Goal: Information Seeking & Learning: Learn about a topic

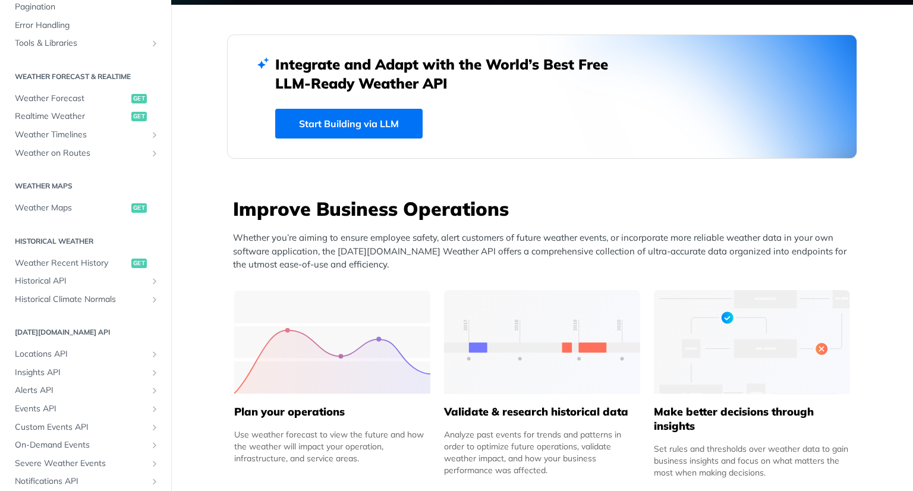
scroll to position [180, 0]
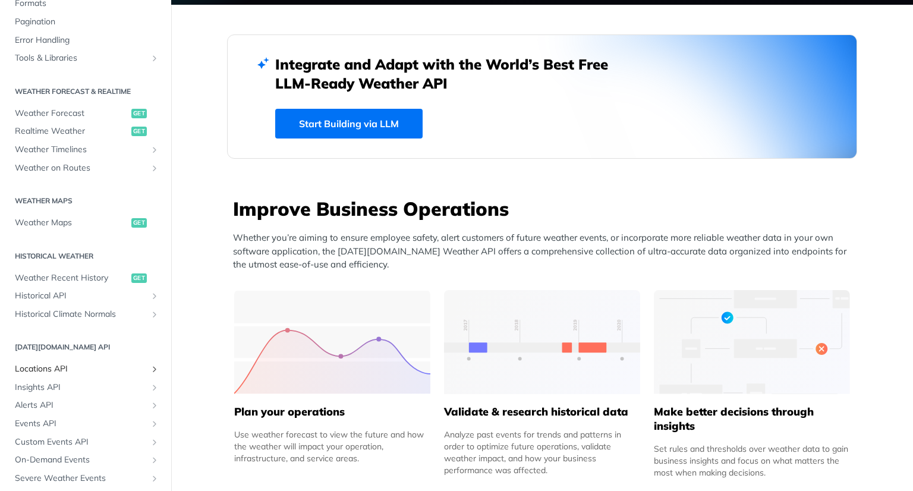
click at [61, 365] on span "Locations API" at bounding box center [81, 369] width 132 height 12
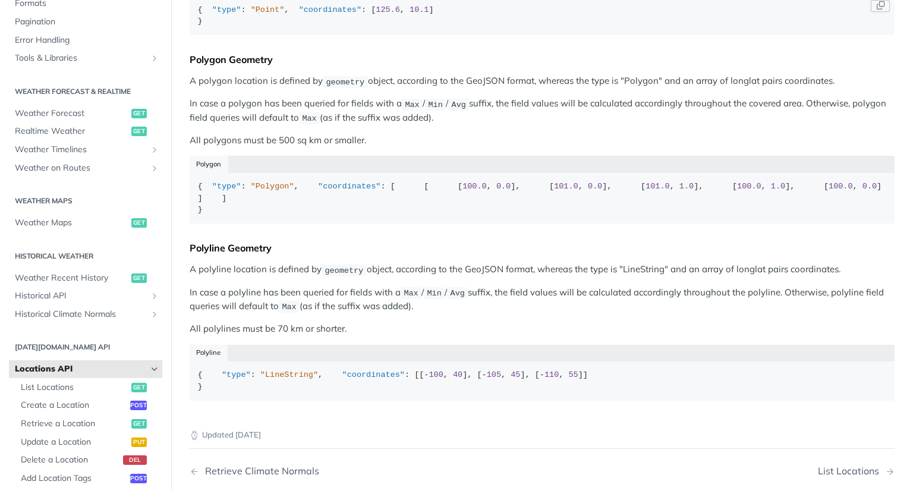
scroll to position [357, 0]
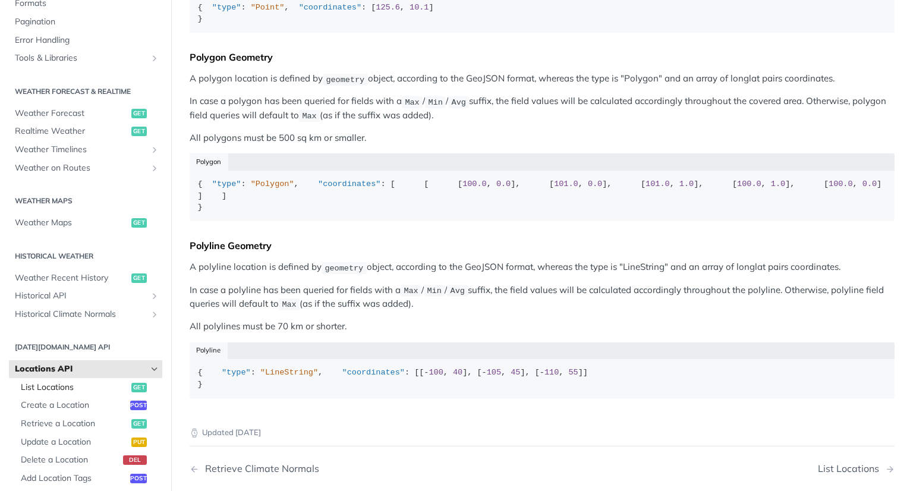
click at [61, 388] on span "List Locations" at bounding box center [75, 388] width 108 height 12
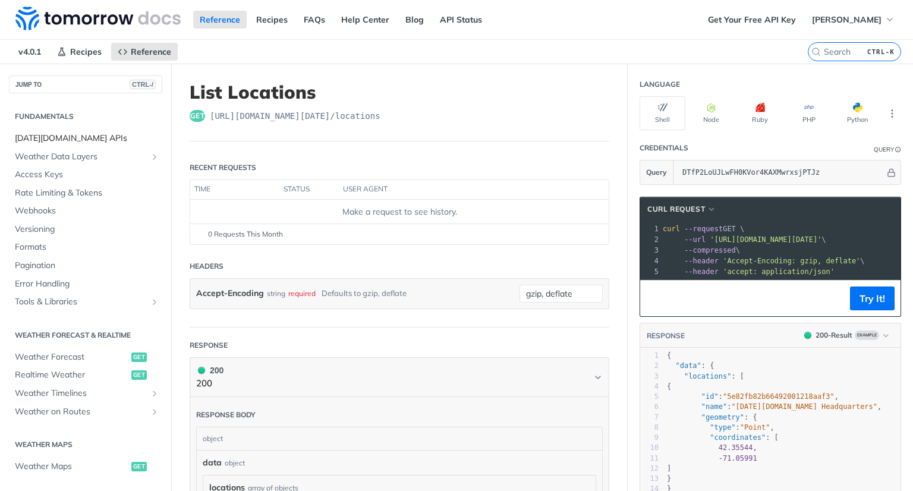
click at [76, 138] on span "[DATE][DOMAIN_NAME] APIs" at bounding box center [87, 139] width 144 height 12
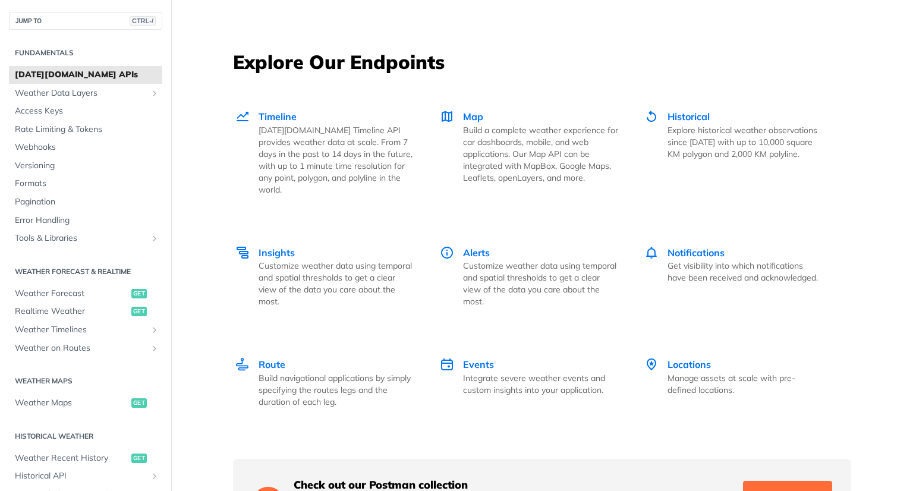
scroll to position [1604, 0]
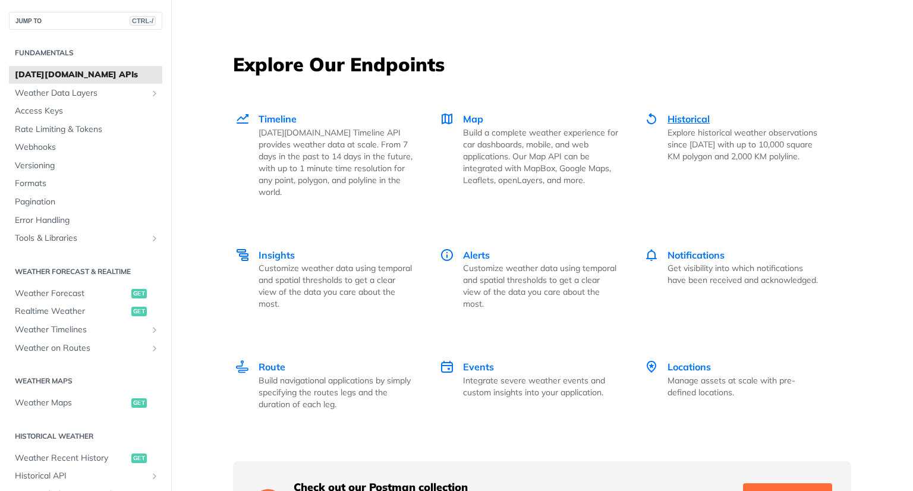
click at [685, 117] on span "Historical" at bounding box center [688, 119] width 42 height 12
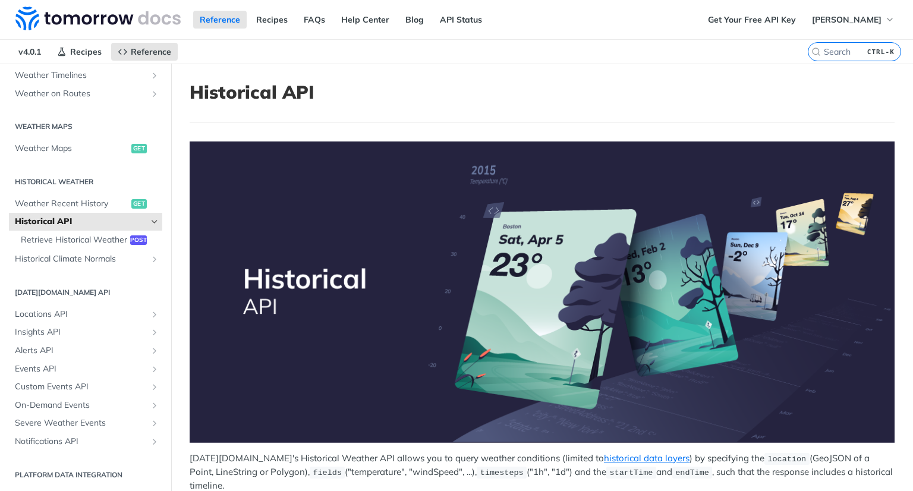
scroll to position [330, 0]
click at [48, 316] on span "Locations API" at bounding box center [81, 314] width 132 height 12
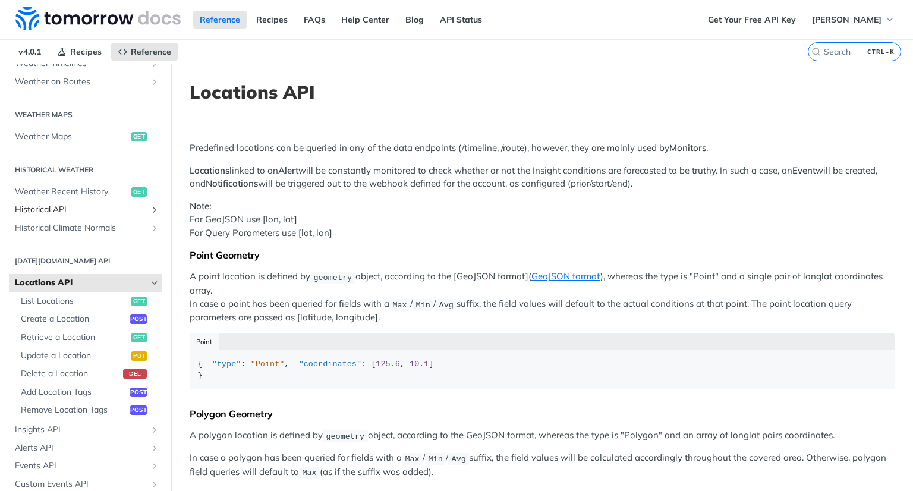
click at [53, 212] on span "Historical API" at bounding box center [81, 210] width 132 height 12
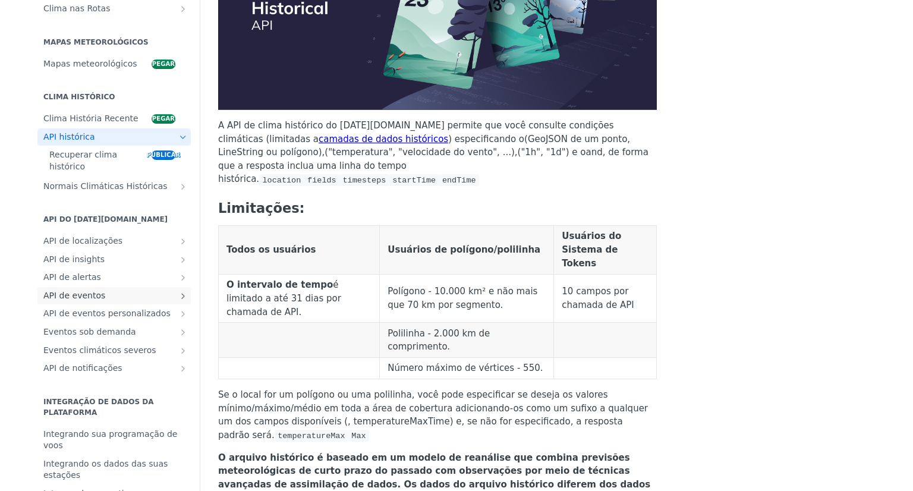
scroll to position [374, 0]
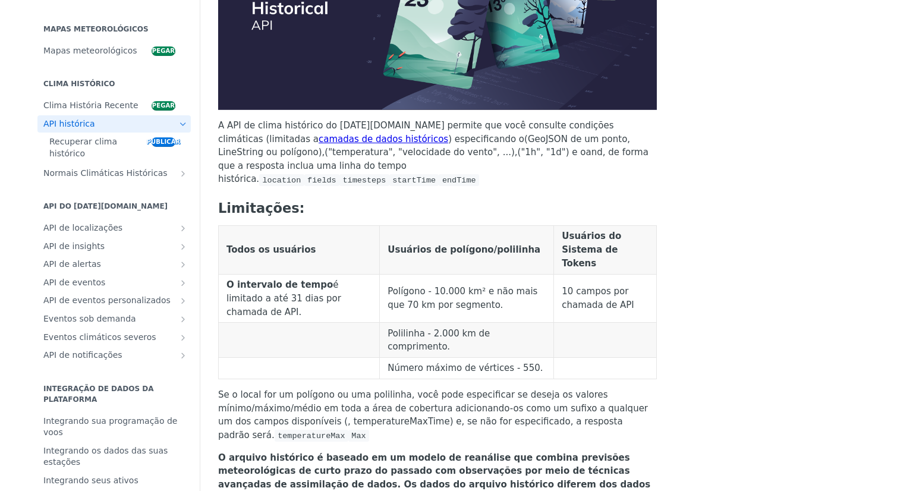
click at [62, 202] on font "API do [DATE][DOMAIN_NAME]" at bounding box center [105, 206] width 124 height 8
click at [64, 202] on font "API do [DATE][DOMAIN_NAME]" at bounding box center [105, 206] width 124 height 8
click at [48, 223] on font "API de localizações" at bounding box center [82, 228] width 79 height 10
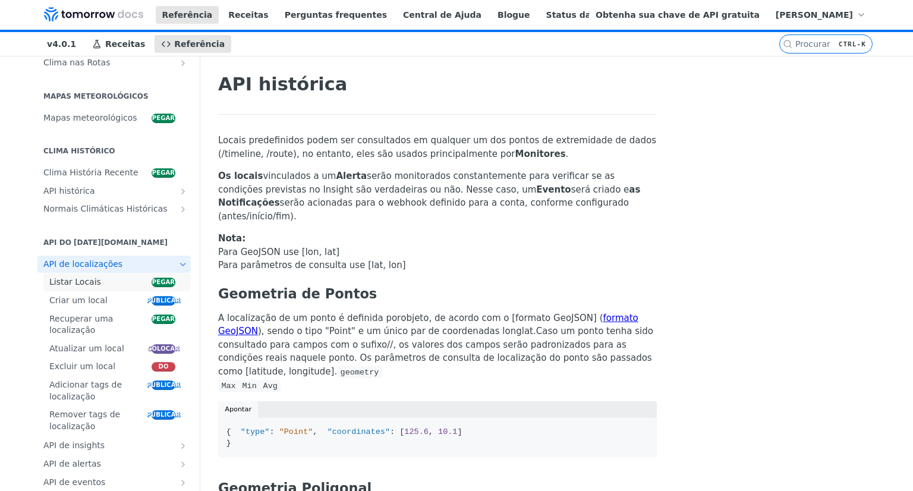
click at [74, 277] on font "Listar Locais" at bounding box center [75, 282] width 52 height 10
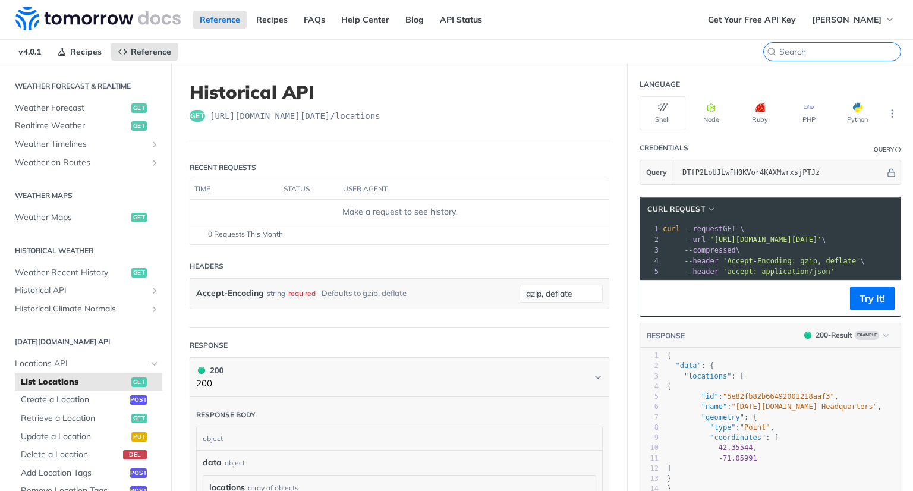
click at [818, 46] on input "CTRL-K" at bounding box center [839, 51] width 121 height 11
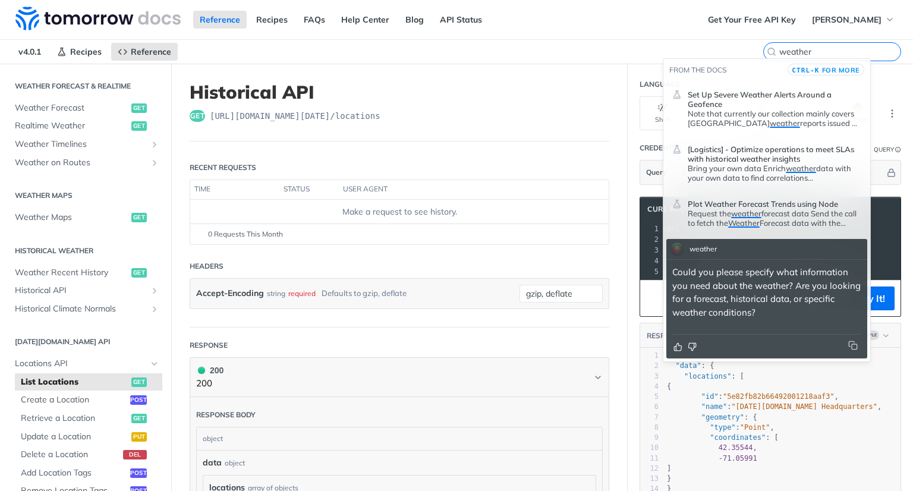
type input "weather"
click at [773, 90] on span "Set Up Severe Weather Alerts Around a Geofence" at bounding box center [775, 99] width 174 height 19
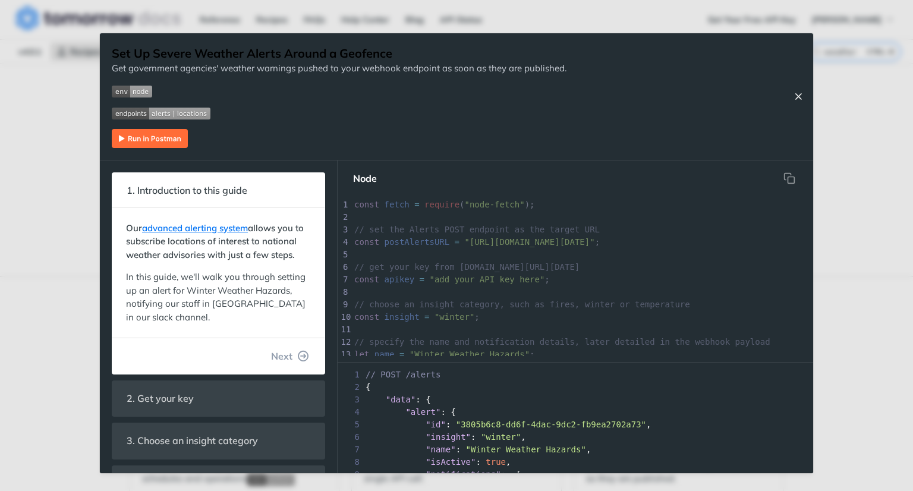
click at [798, 97] on icon "Close Recipe" at bounding box center [798, 96] width 11 height 11
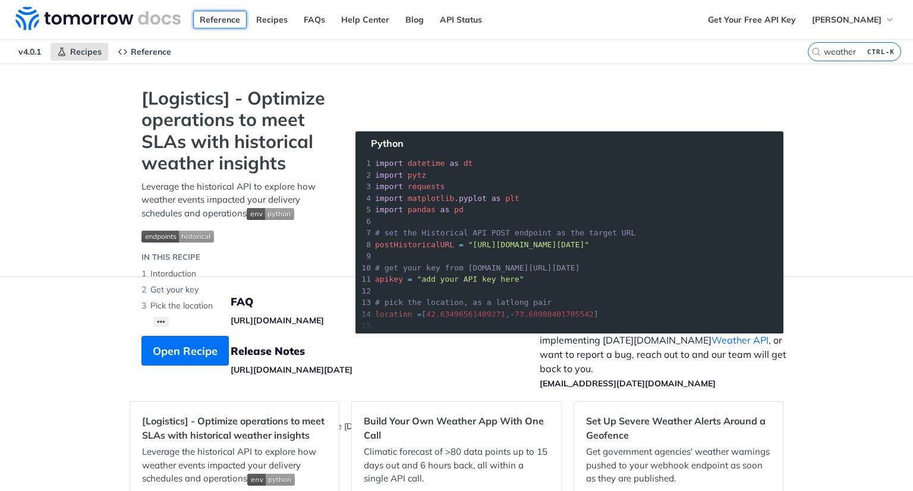
click at [220, 21] on link "Reference" at bounding box center [219, 20] width 53 height 18
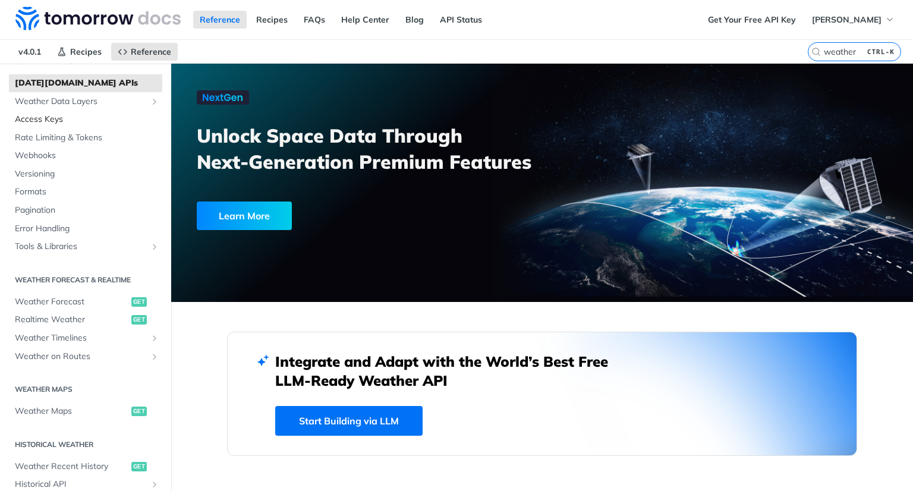
scroll to position [59, 0]
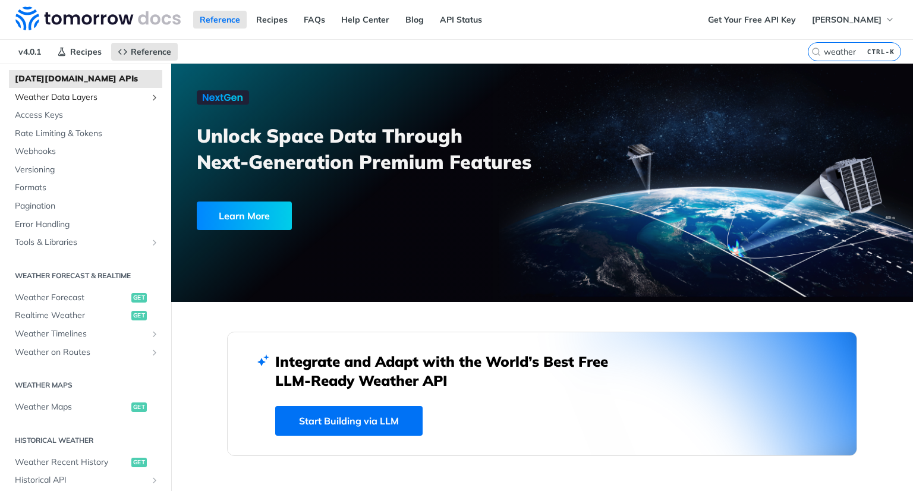
click at [78, 99] on span "Weather Data Layers" at bounding box center [81, 98] width 132 height 12
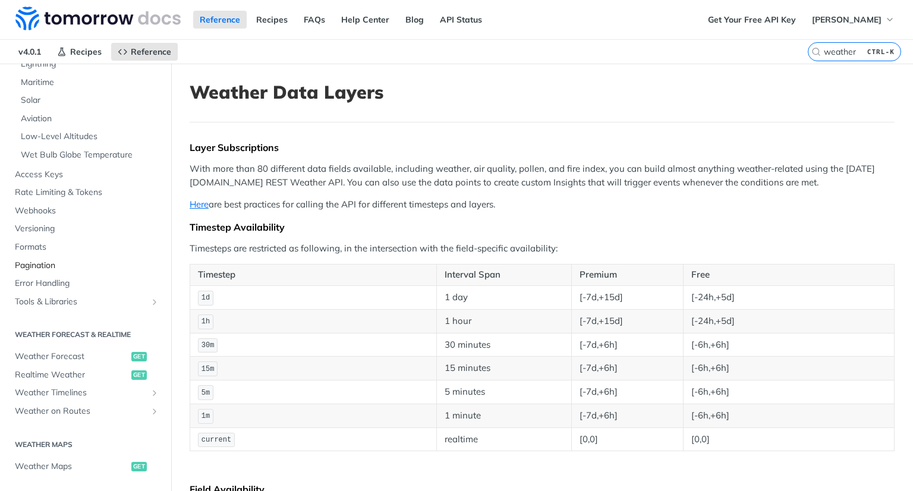
scroll to position [297, 0]
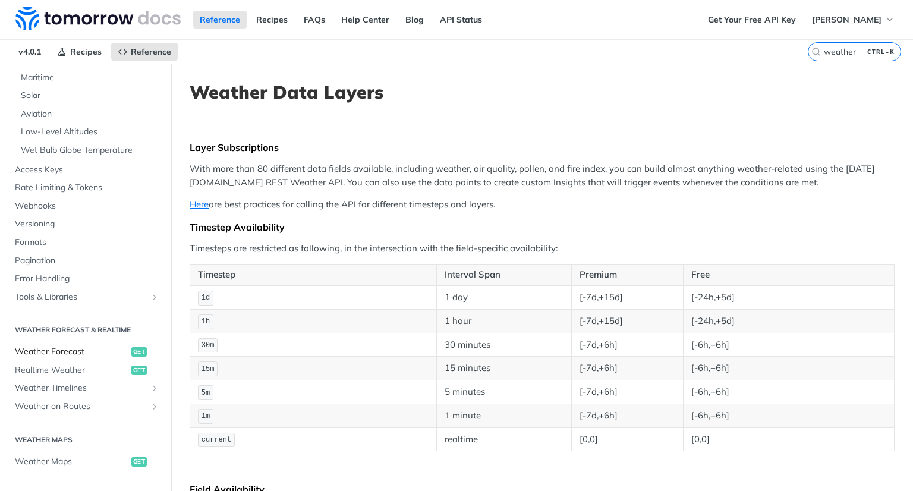
click at [53, 350] on span "Weather Forecast" at bounding box center [72, 352] width 114 height 12
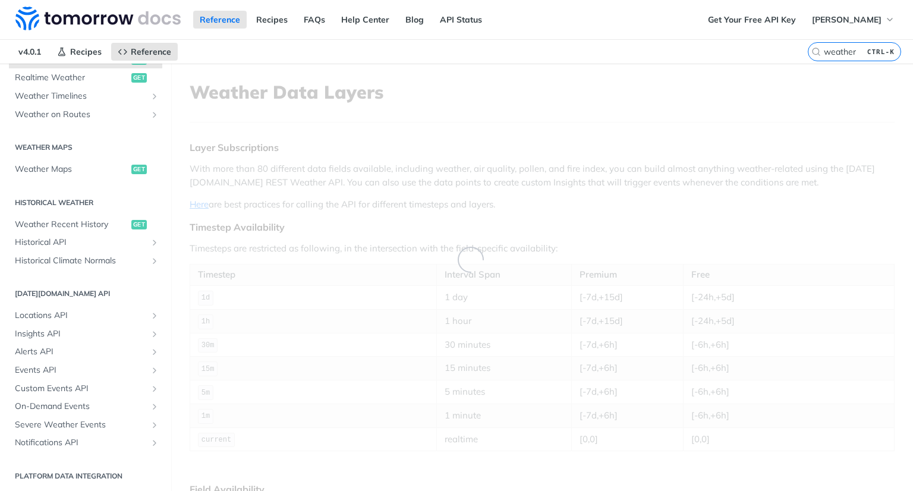
scroll to position [5, 0]
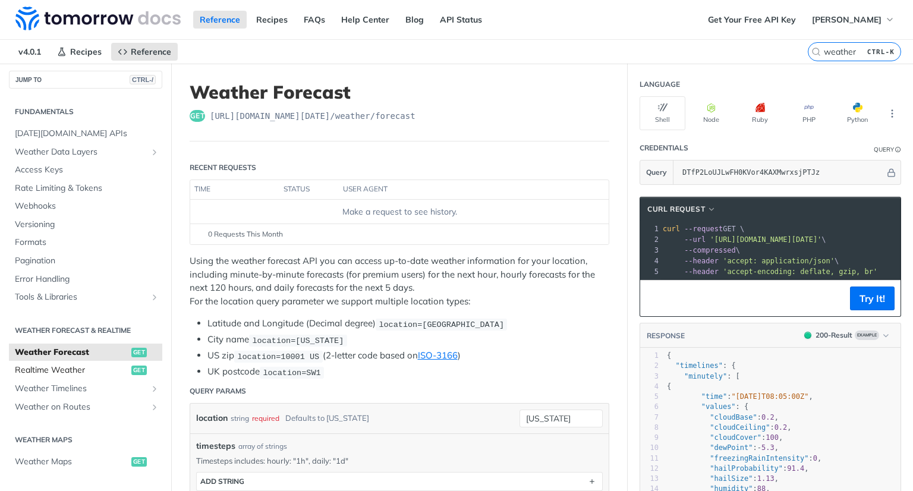
click at [41, 371] on span "Realtime Weather" at bounding box center [72, 370] width 114 height 12
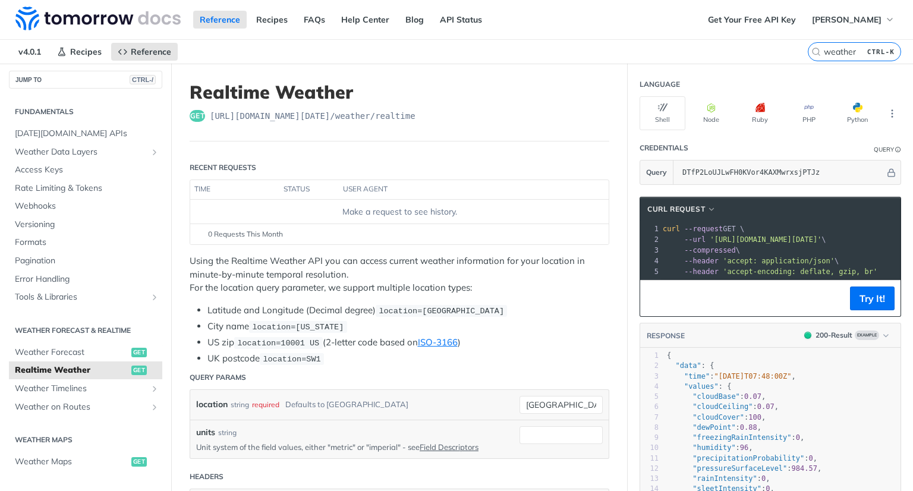
drag, startPoint x: 409, startPoint y: 112, endPoint x: 324, endPoint y: 116, distance: 85.7
click at [324, 116] on div "get [URL][DOMAIN_NAME][DATE] /weather/realtime" at bounding box center [400, 116] width 420 height 12
drag, startPoint x: 452, startPoint y: 150, endPoint x: 63, endPoint y: 355, distance: 439.1
click at [63, 355] on span "Weather Forecast" at bounding box center [72, 352] width 114 height 12
